Goal: Task Accomplishment & Management: Complete application form

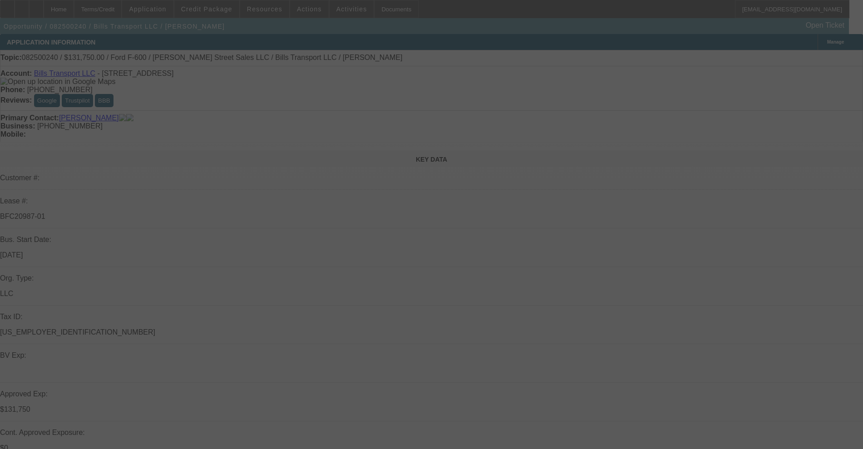
select select "0"
select select "3"
select select "0"
select select "6"
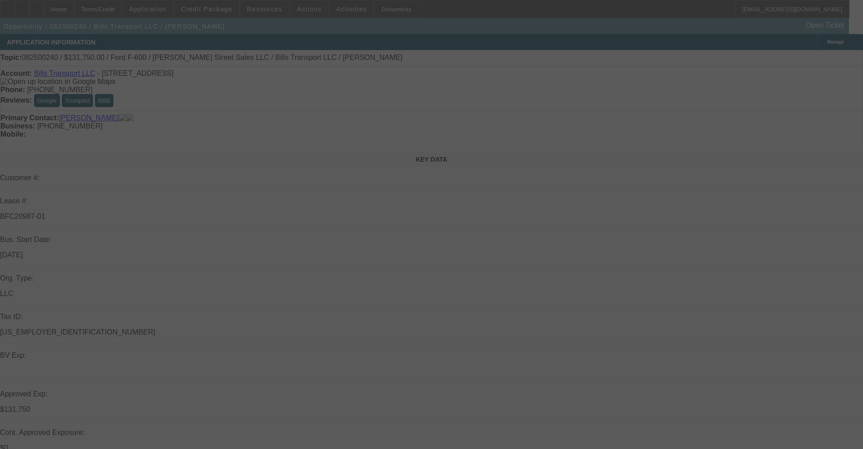
select select "0"
select select "3"
select select "0"
select select "6"
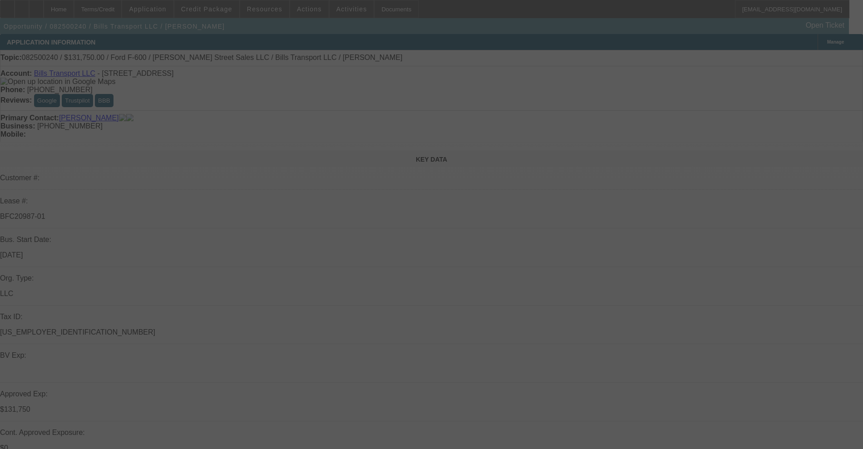
select select "0"
select select "3"
select select "0"
select select "6"
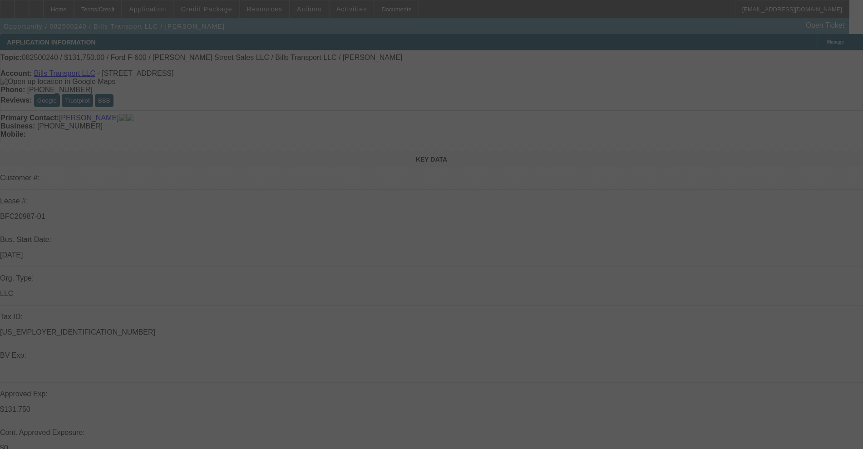
select select "0"
select select "6"
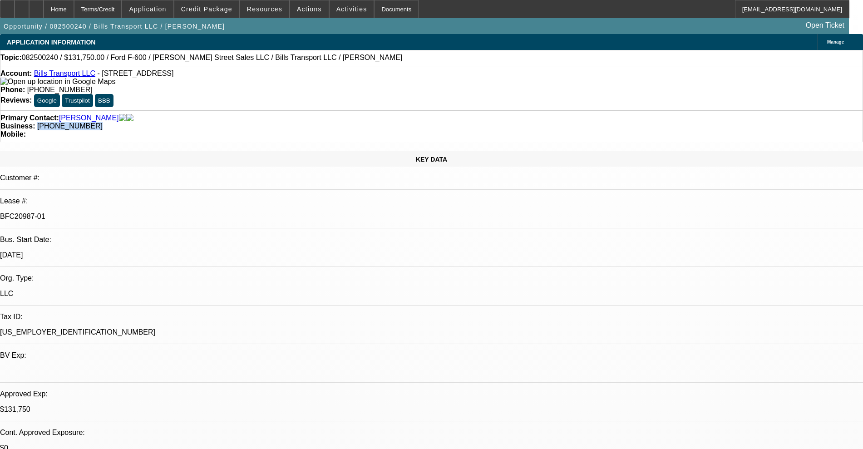
drag, startPoint x: 373, startPoint y: 102, endPoint x: 324, endPoint y: 100, distance: 49.9
click at [324, 122] on div "Business: (781) 629-0408" at bounding box center [431, 126] width 862 height 8
copy span "(781) 629-0408"
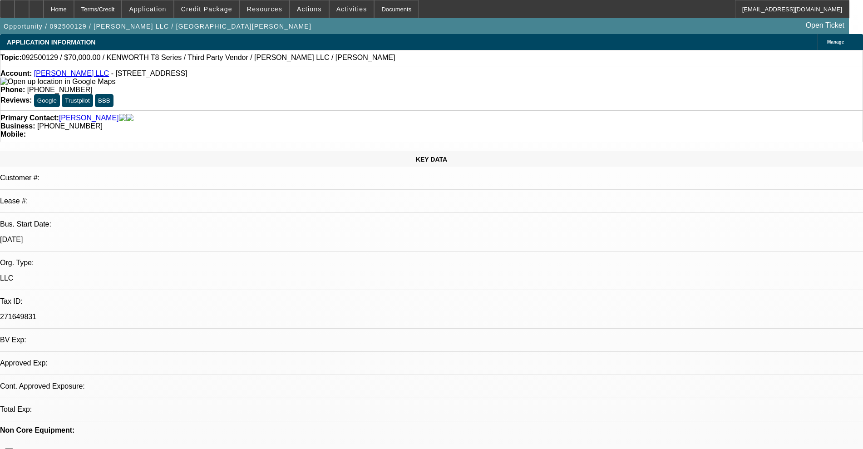
select select "0"
select select "2"
select select "0.1"
select select "4"
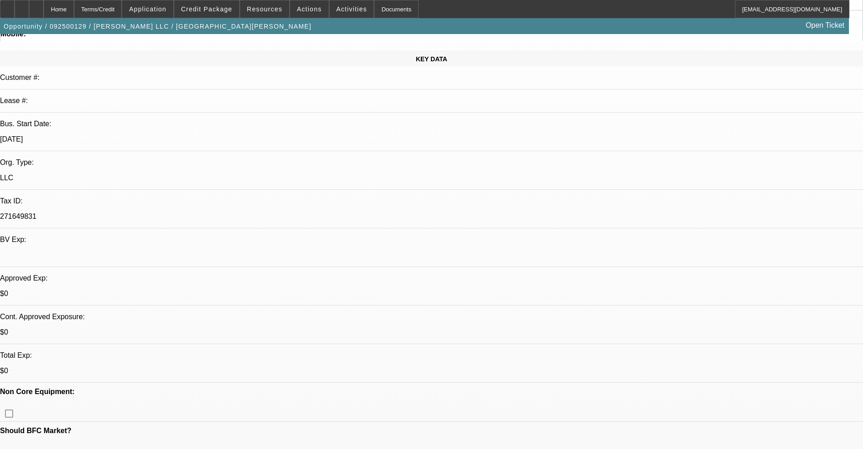
scroll to position [113, 0]
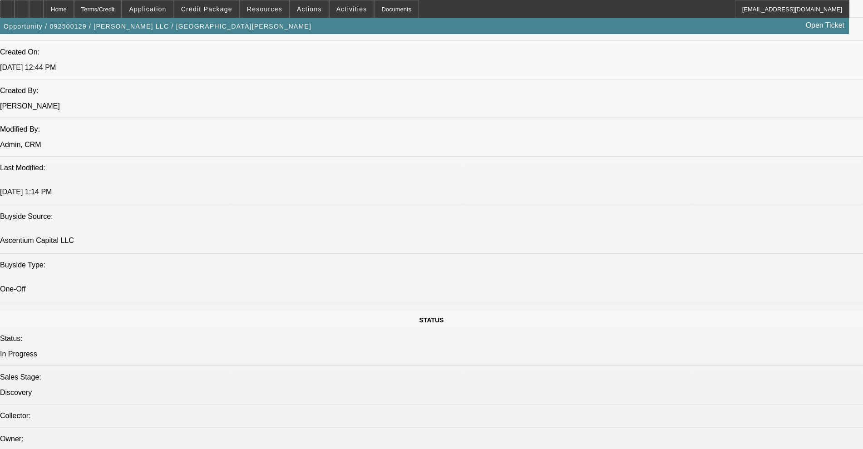
scroll to position [624, 0]
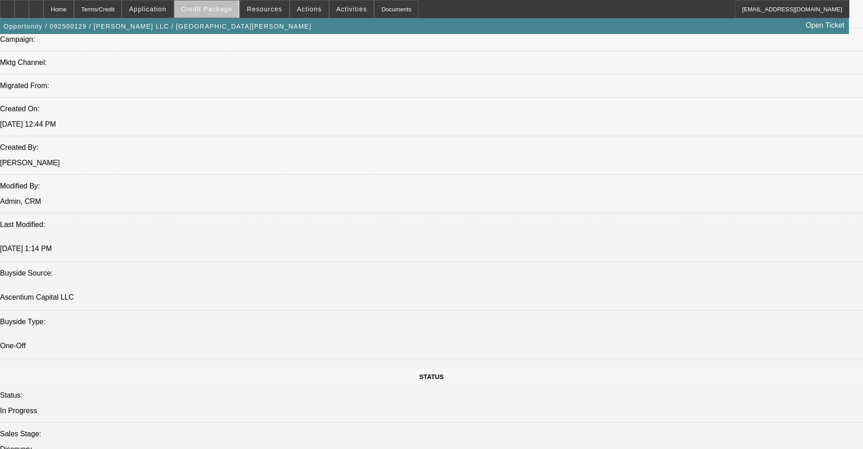
click at [220, 11] on span "Credit Package" at bounding box center [206, 8] width 51 height 7
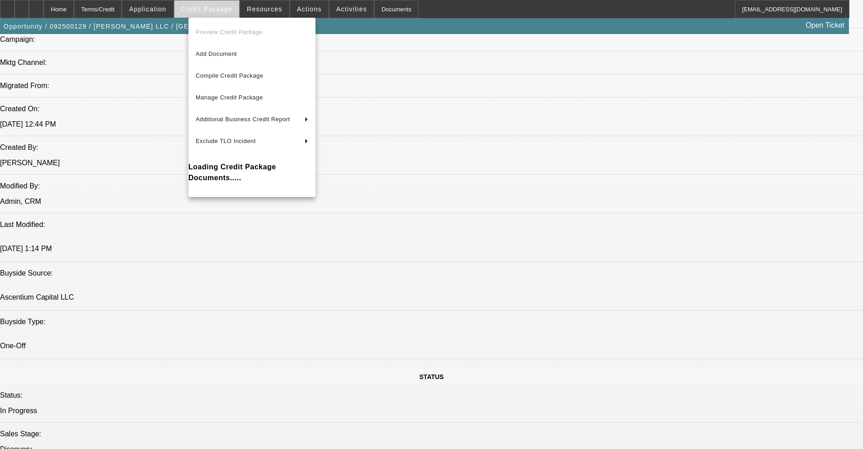
click at [220, 11] on div at bounding box center [431, 224] width 863 height 449
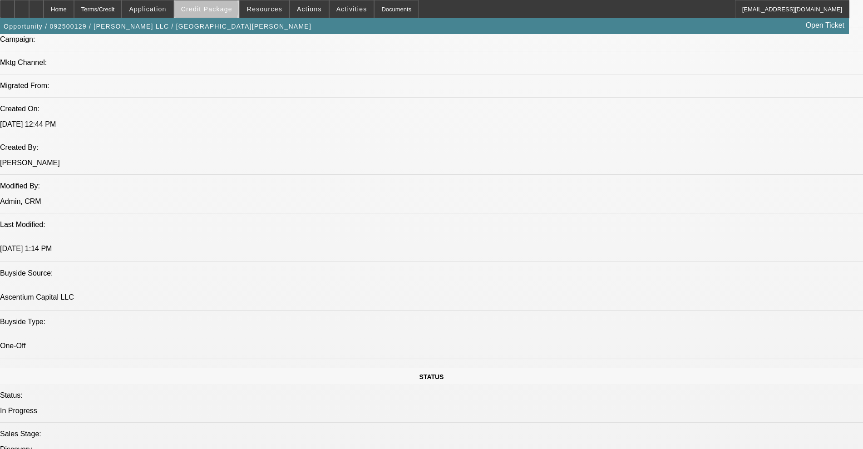
click at [220, 11] on span "Credit Package" at bounding box center [206, 8] width 51 height 7
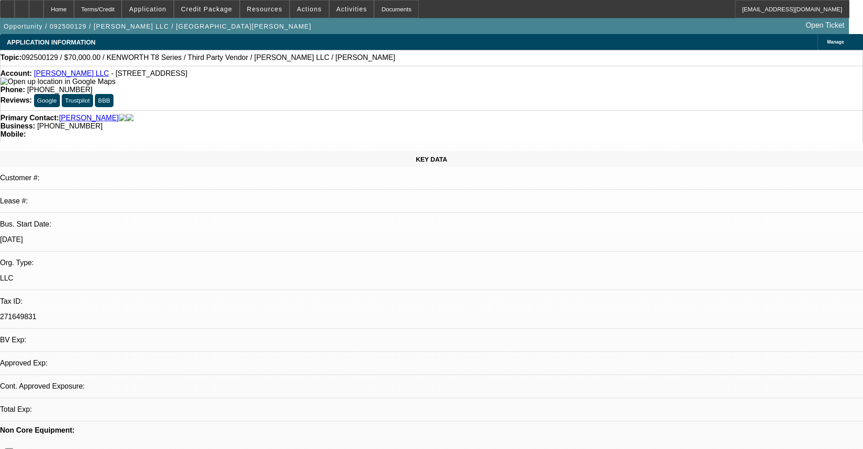
select select "0"
select select "2"
select select "0.1"
select select "4"
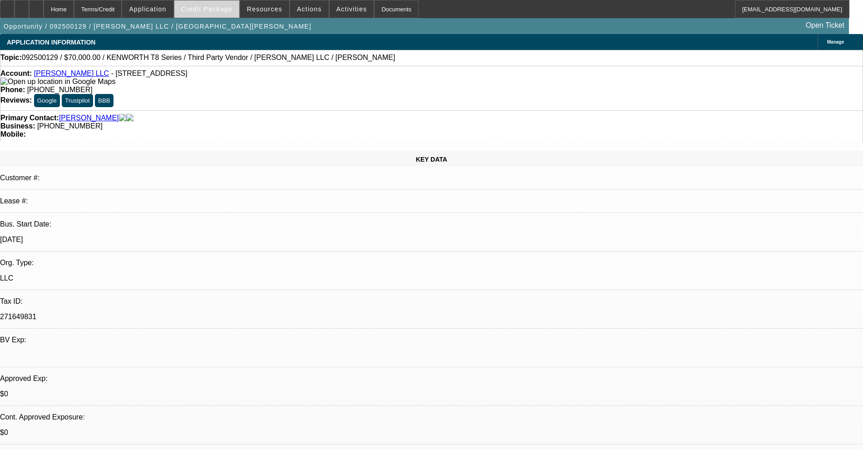
click at [228, 7] on span "Credit Package" at bounding box center [206, 8] width 51 height 7
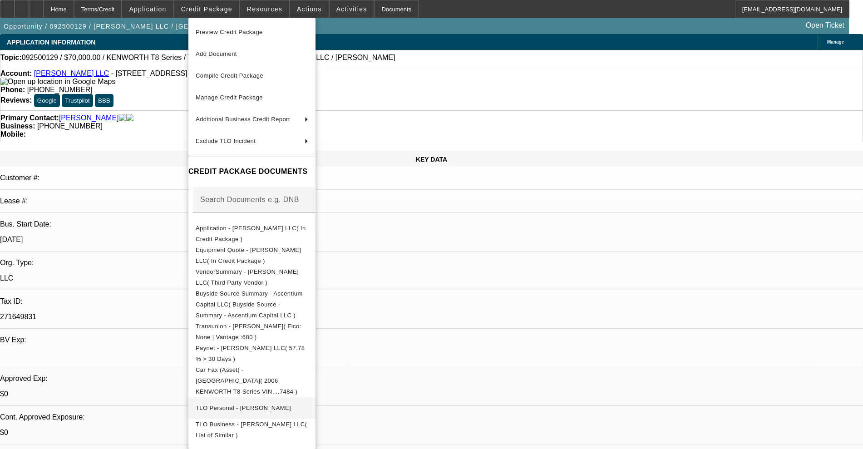
scroll to position [62, 0]
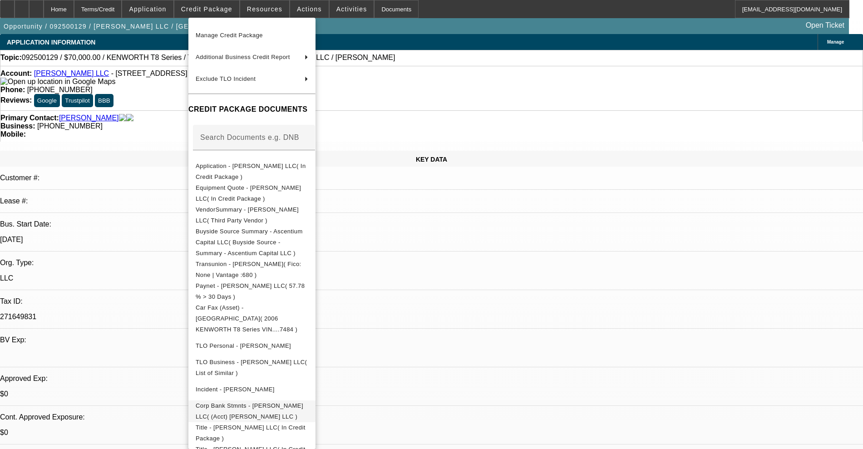
click at [260, 400] on span "Corp Bank Stmnts - JB Walton LLC( (Acct) JB Walton LLC )" at bounding box center [252, 411] width 113 height 22
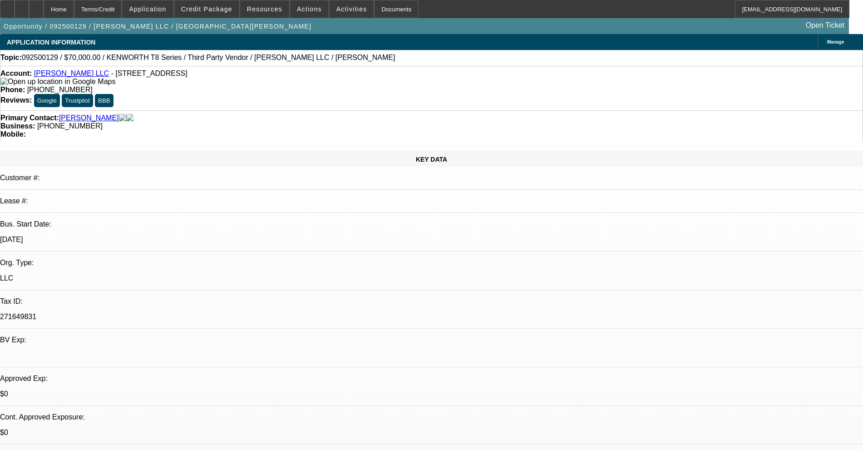
scroll to position [170, 0]
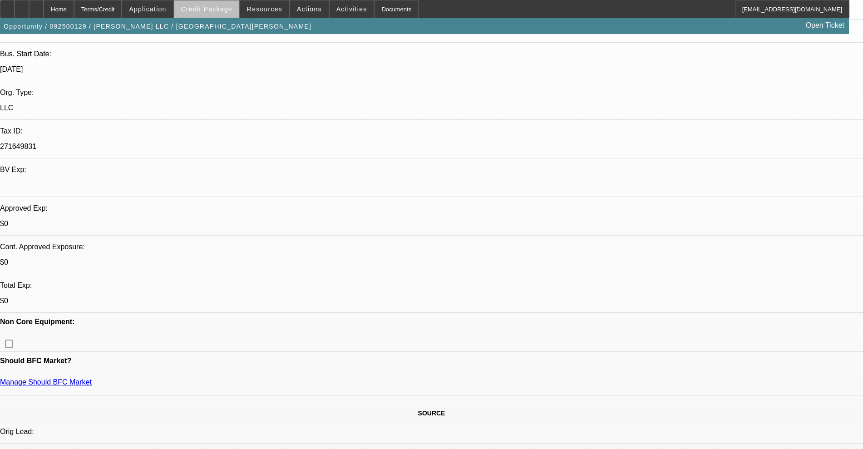
click at [229, 12] on span at bounding box center [206, 9] width 65 height 22
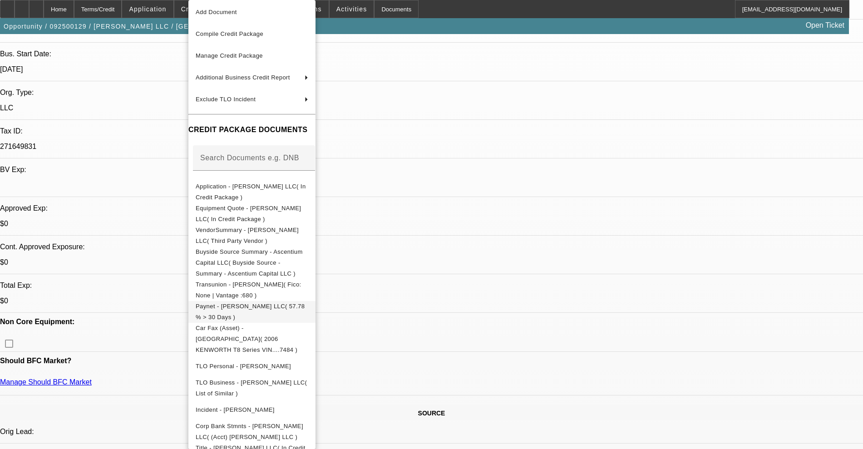
scroll to position [44, 0]
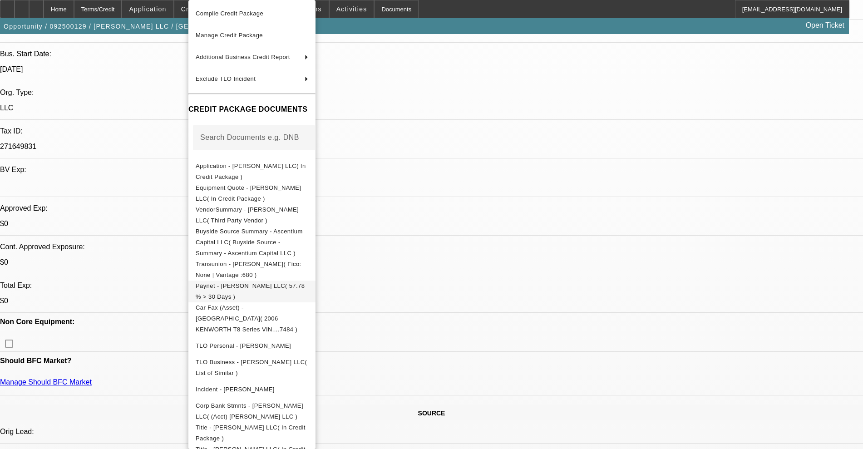
click at [242, 282] on span "Paynet - JB Walton LLC( 57.78 % > 30 Days )" at bounding box center [250, 291] width 109 height 18
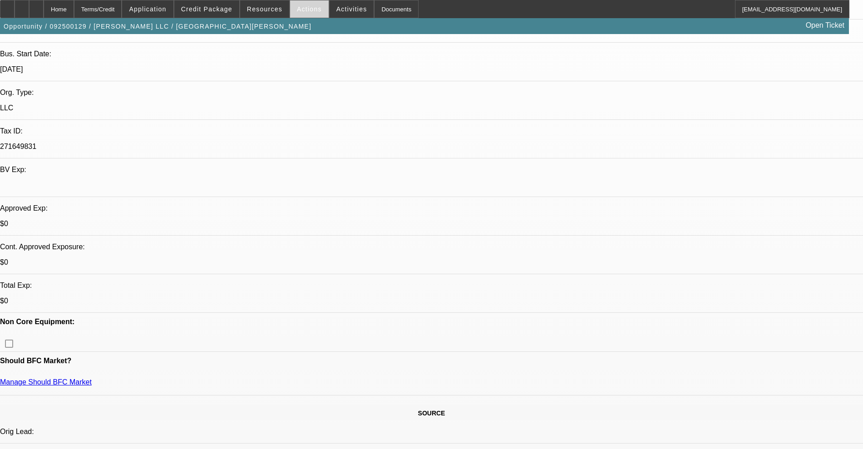
click at [299, 8] on span "Actions" at bounding box center [309, 8] width 25 height 7
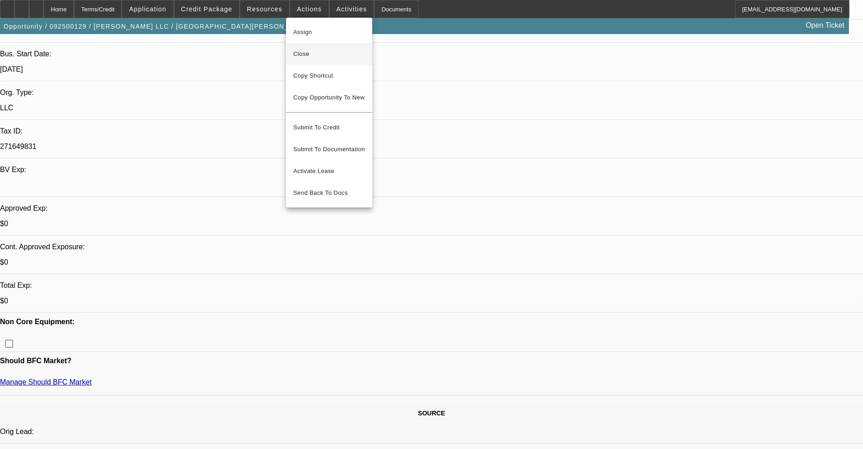
click at [299, 53] on span "Close" at bounding box center [329, 54] width 72 height 11
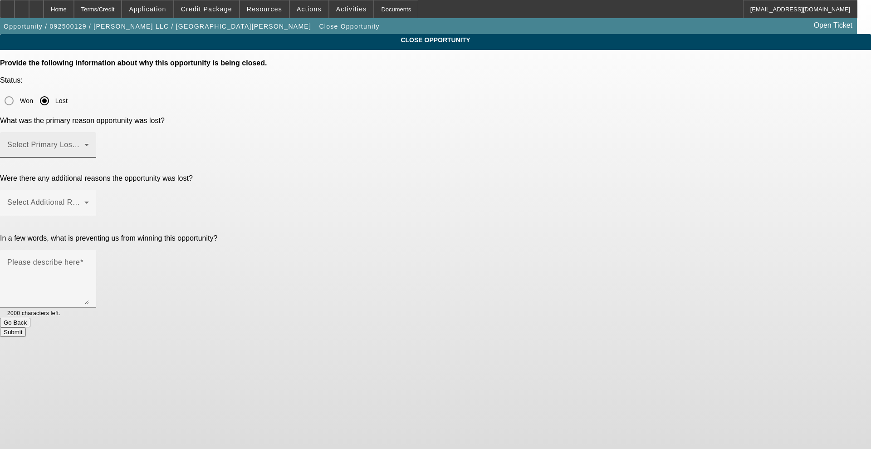
click at [84, 143] on span at bounding box center [45, 148] width 77 height 11
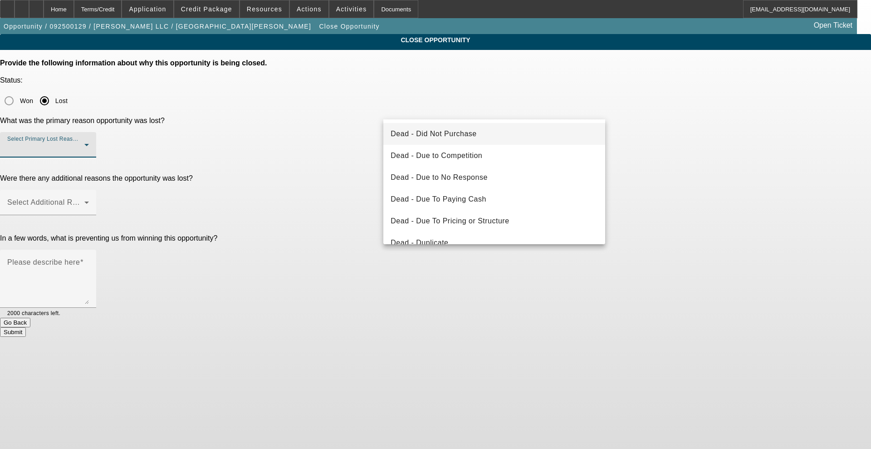
click at [233, 75] on div at bounding box center [435, 224] width 871 height 449
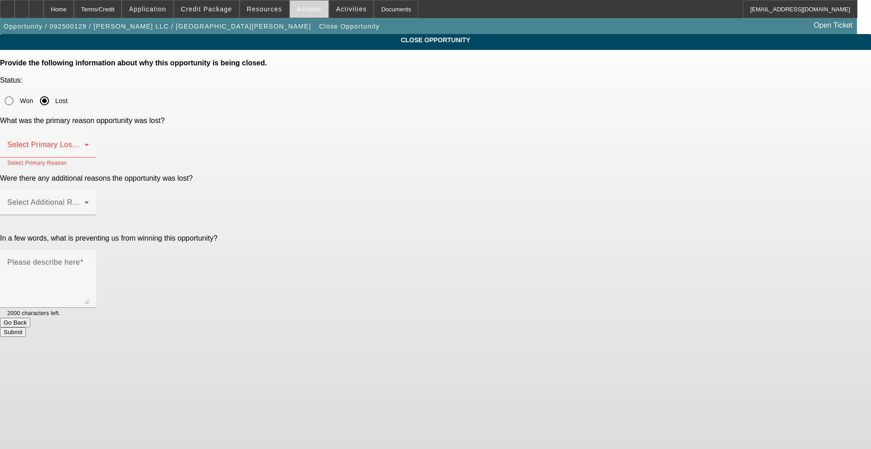
click at [302, 12] on span "Actions" at bounding box center [309, 8] width 25 height 7
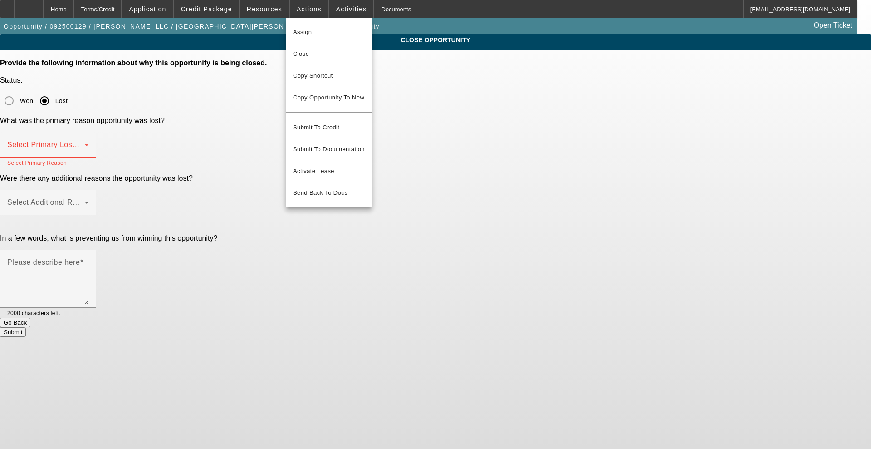
click at [210, 93] on div at bounding box center [435, 224] width 871 height 449
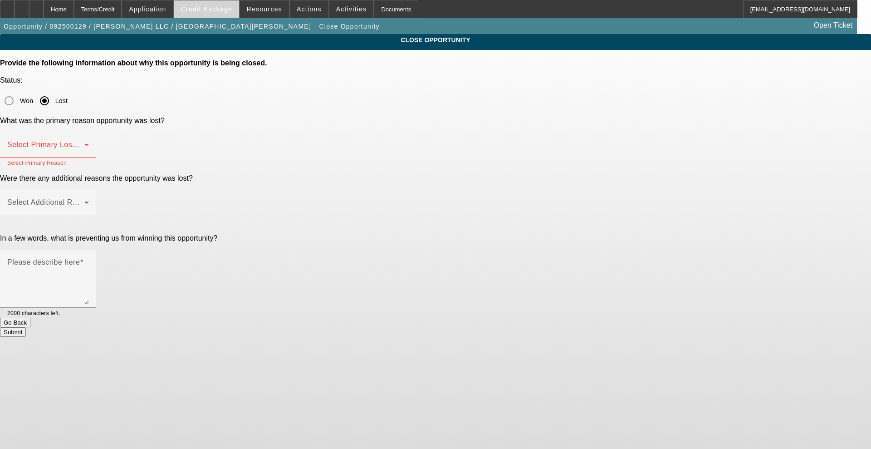
click at [221, 8] on span "Credit Package" at bounding box center [206, 8] width 51 height 7
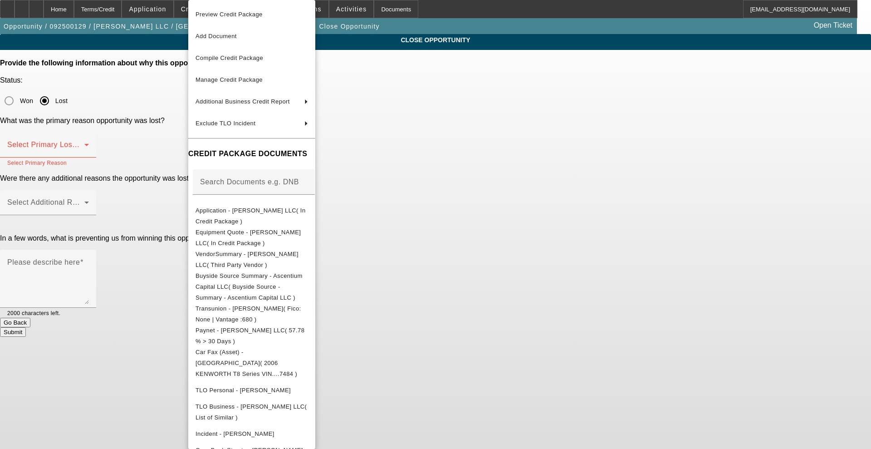
click at [171, 12] on div at bounding box center [435, 224] width 871 height 449
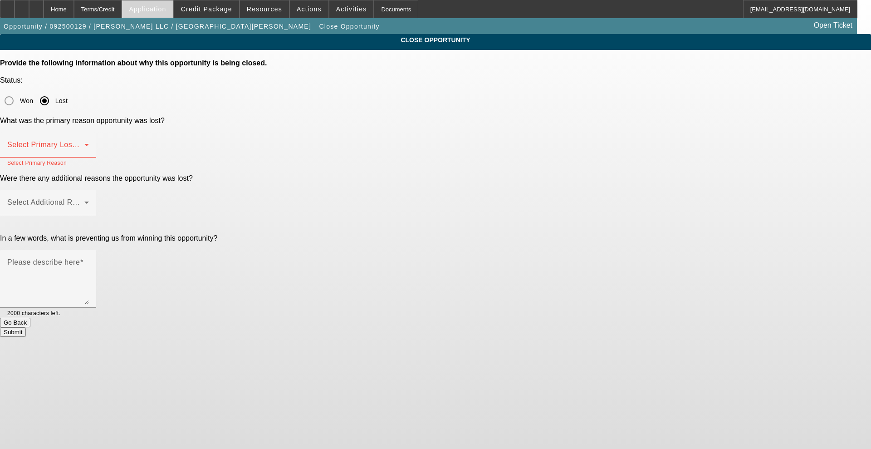
click at [166, 11] on span "Application" at bounding box center [147, 8] width 37 height 7
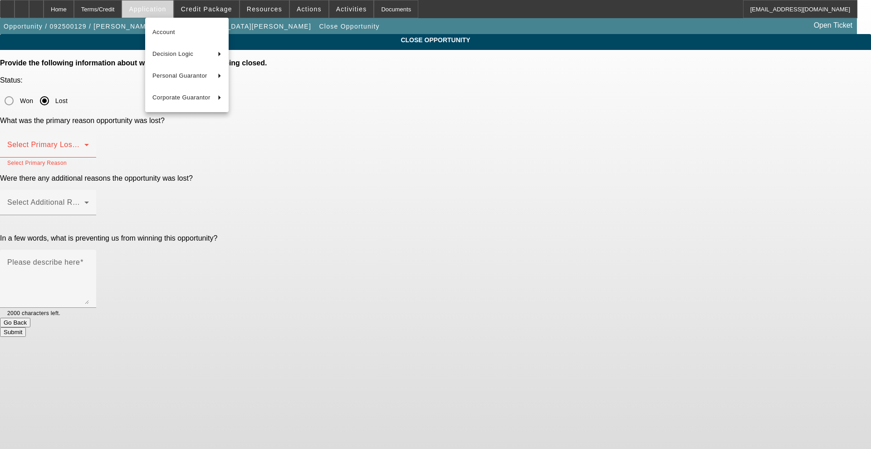
click at [167, 11] on div at bounding box center [435, 224] width 871 height 449
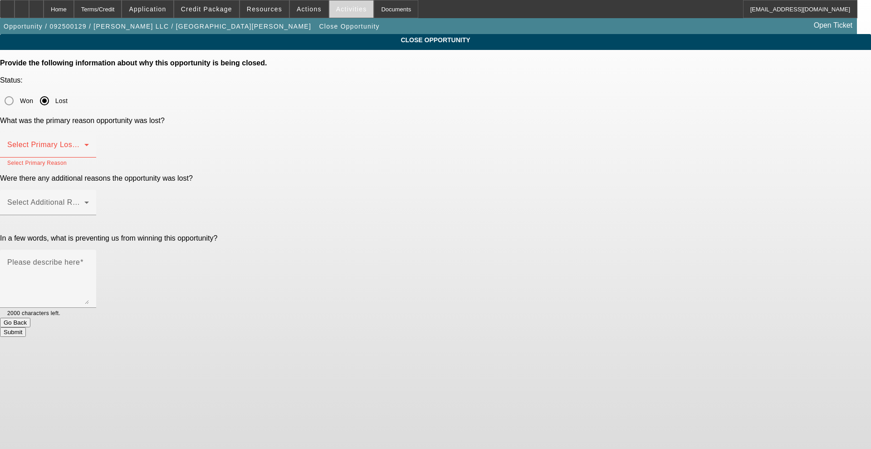
click at [339, 12] on span at bounding box center [351, 9] width 44 height 22
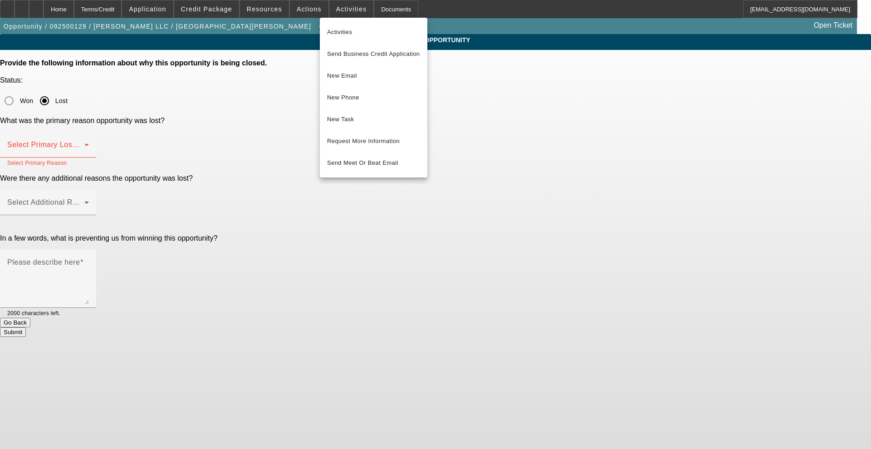
click at [308, 12] on div at bounding box center [435, 224] width 871 height 449
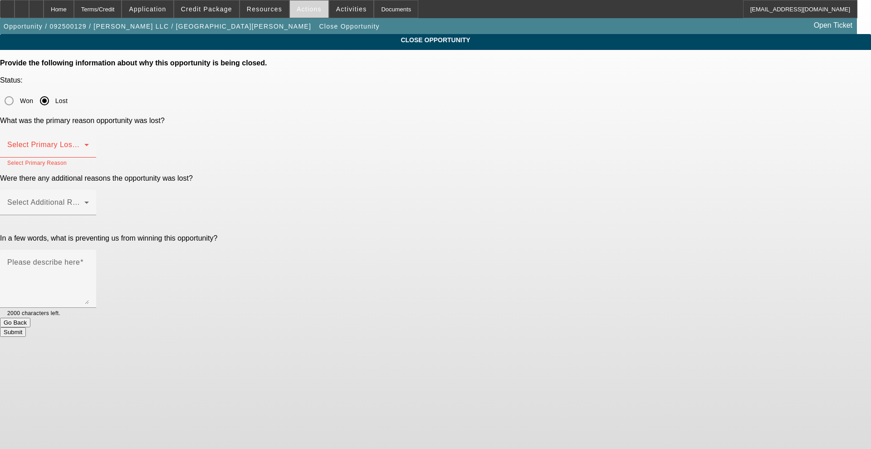
click at [304, 11] on span "Actions" at bounding box center [309, 8] width 25 height 7
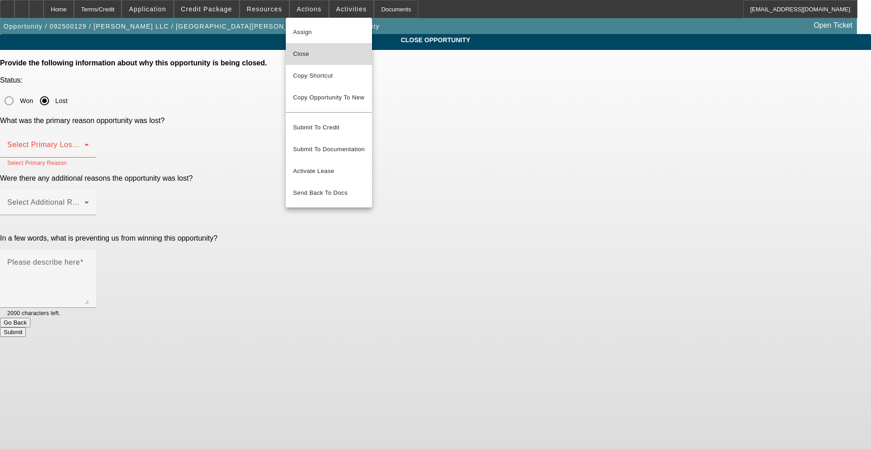
click at [303, 58] on span "Close" at bounding box center [329, 54] width 72 height 11
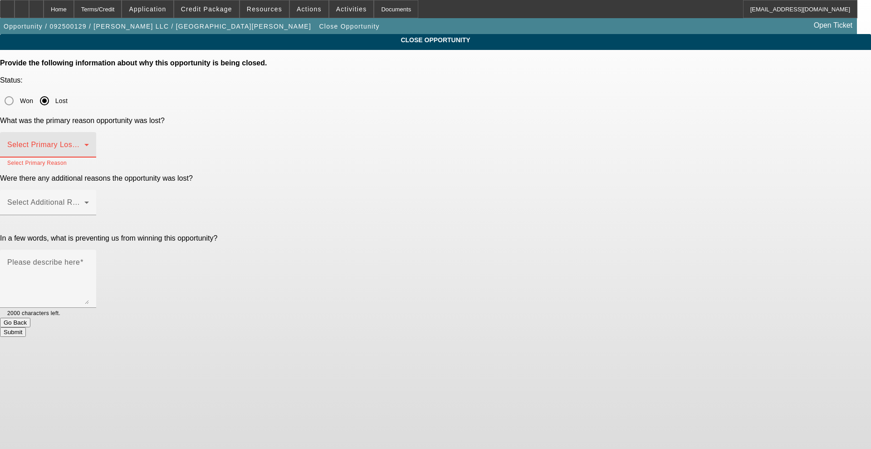
click at [84, 143] on span at bounding box center [45, 148] width 77 height 11
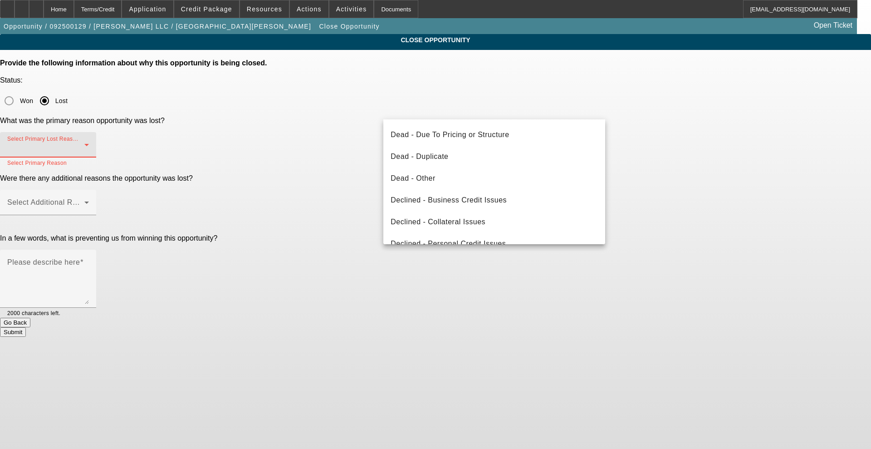
scroll to position [113, 0]
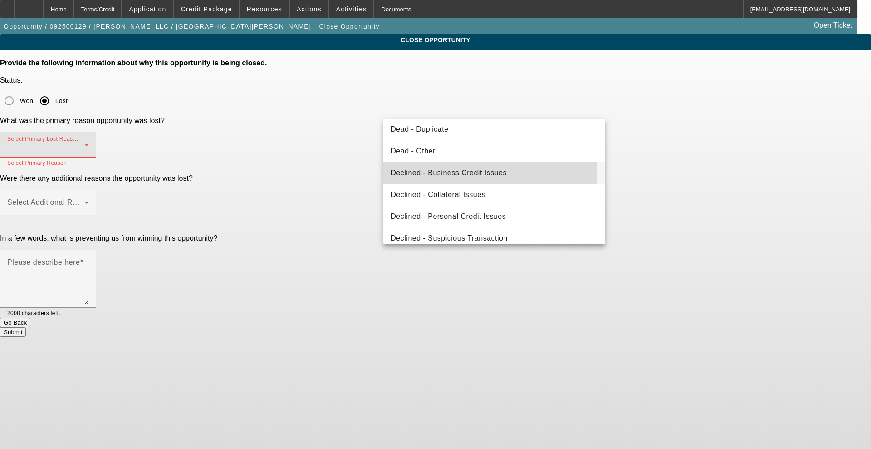
click at [452, 172] on span "Declined - Business Credit Issues" at bounding box center [449, 172] width 116 height 11
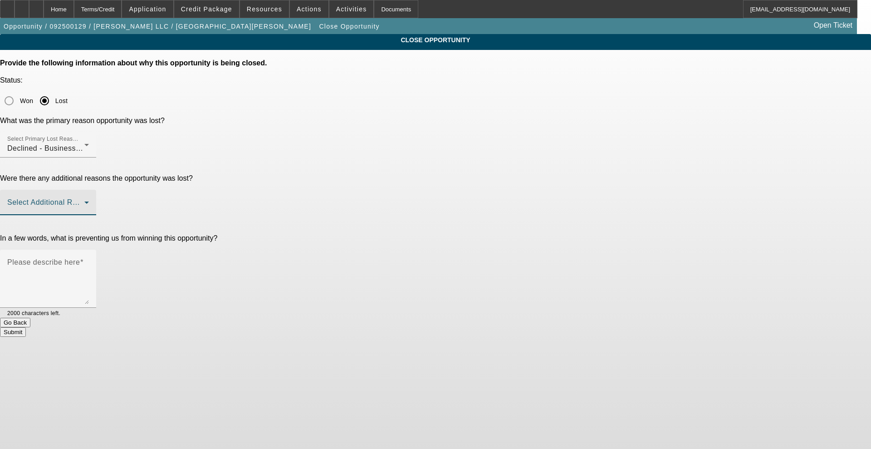
click at [84, 201] on span at bounding box center [45, 206] width 77 height 11
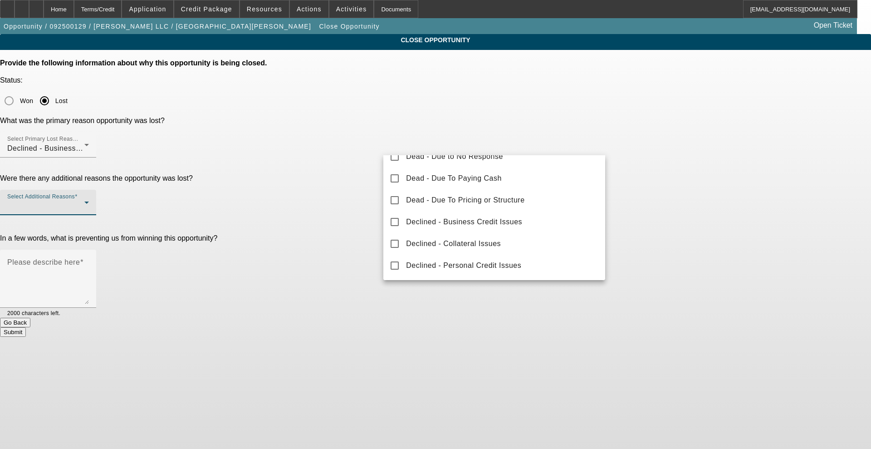
scroll to position [100, 0]
click at [447, 223] on span "Declined - Collateral Issues" at bounding box center [453, 221] width 95 height 11
click at [355, 142] on div at bounding box center [435, 224] width 871 height 449
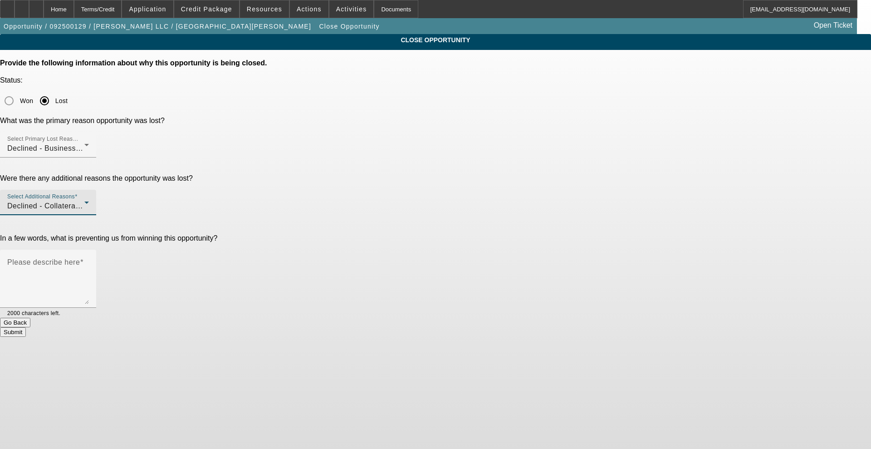
click at [102, 202] on span "Declined - Collateral Issues" at bounding box center [54, 206] width 95 height 8
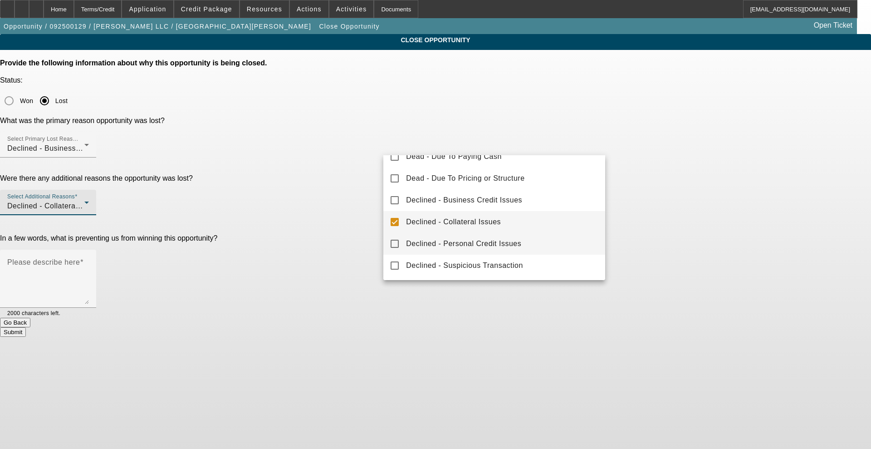
click at [426, 241] on span "Declined - Personal Credit Issues" at bounding box center [463, 243] width 115 height 11
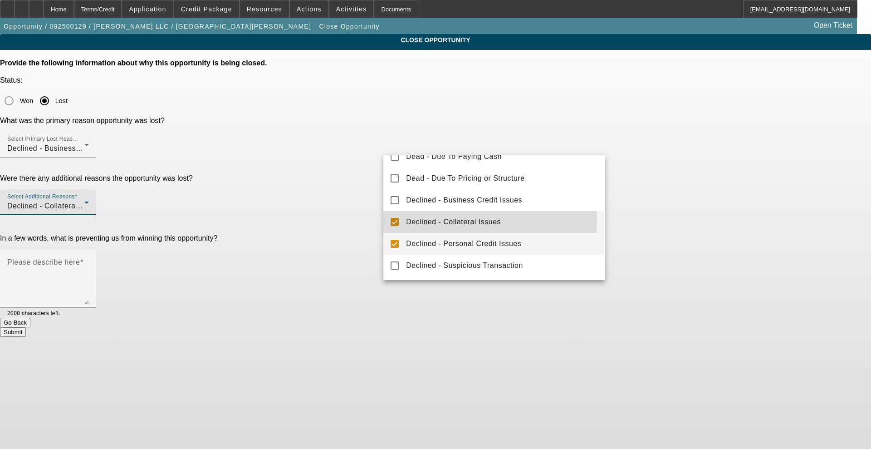
click at [399, 220] on mat-option "Declined - Collateral Issues" at bounding box center [494, 222] width 222 height 22
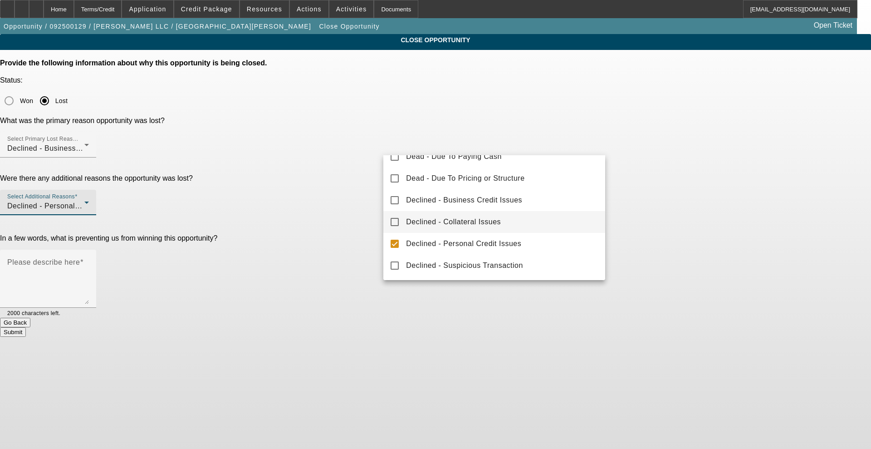
click at [375, 170] on div at bounding box center [435, 224] width 871 height 449
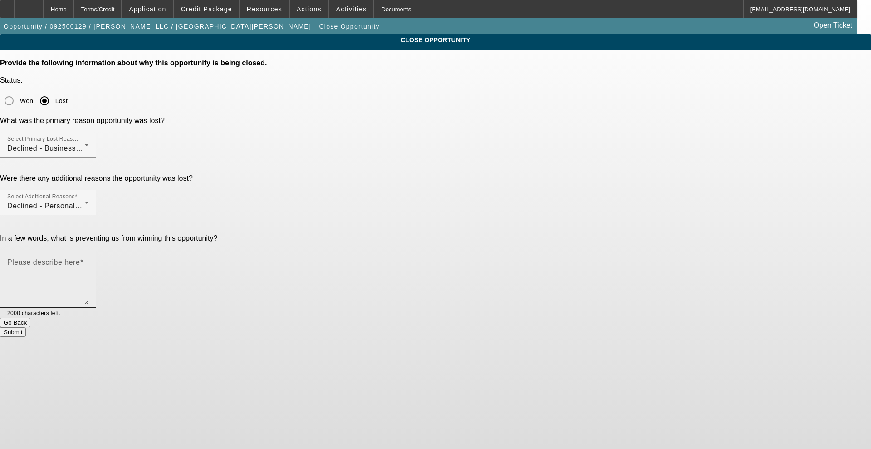
click at [80, 258] on mat-label "Please describe here" at bounding box center [43, 262] width 73 height 8
click at [89, 260] on textarea "Please describe here" at bounding box center [48, 282] width 82 height 44
paste textarea "low PayNet score, which reflects poor past pay history with significant amount …"
type textarea "low PayNet score, which reflects poor past pay history with significant amount …"
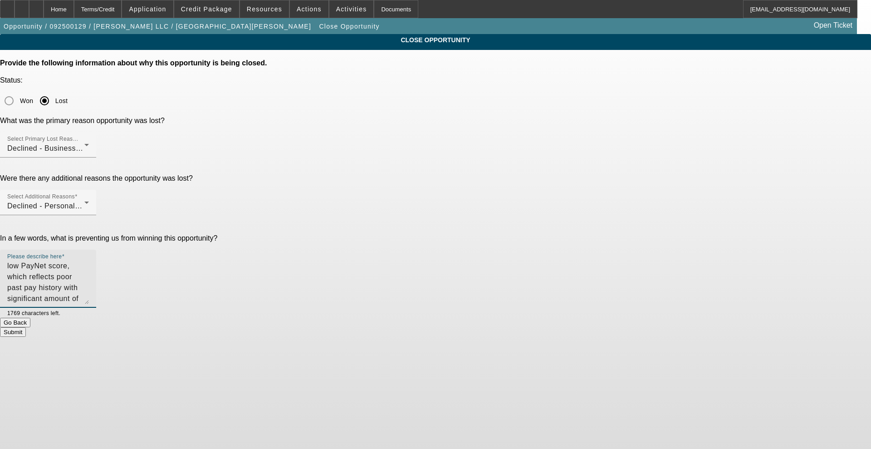
click at [26, 327] on button "Submit" at bounding box center [13, 332] width 26 height 10
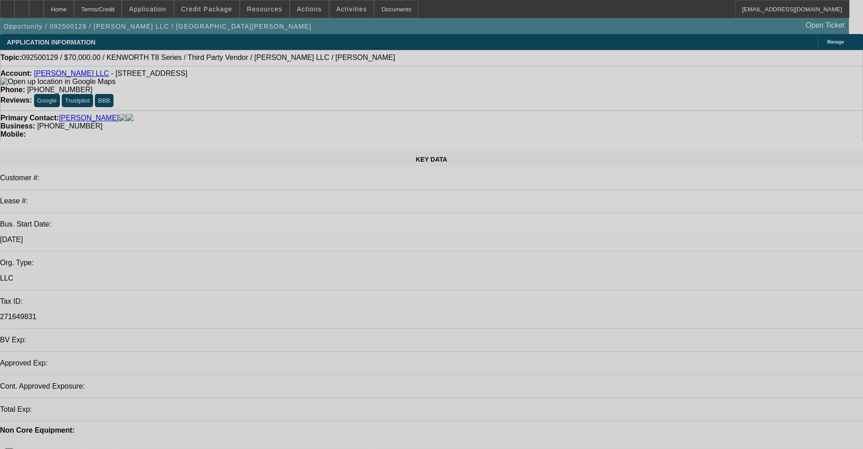
select select "0"
select select "2"
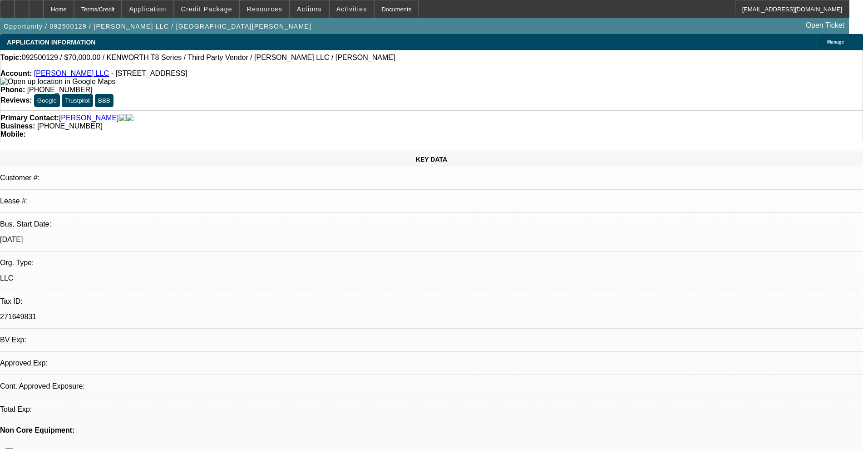
select select "2"
select select "0.1"
select select "4"
